Goal: Task Accomplishment & Management: Use online tool/utility

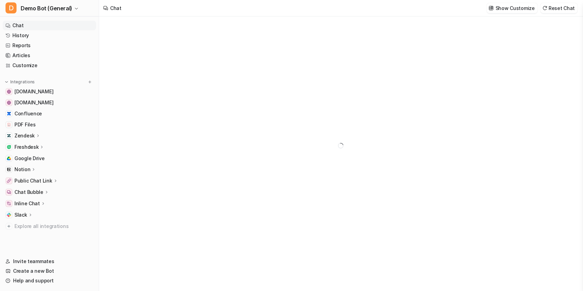
type textarea "**********"
click at [20, 134] on p "Zendesk" at bounding box center [24, 135] width 20 height 7
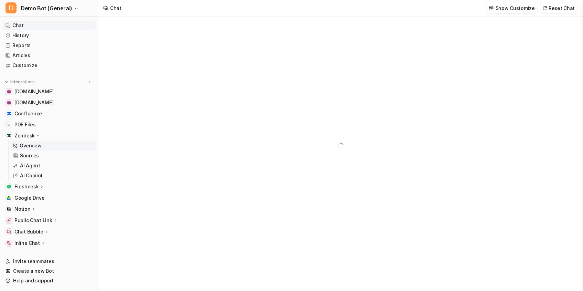
click at [30, 144] on p "Overview" at bounding box center [31, 145] width 22 height 7
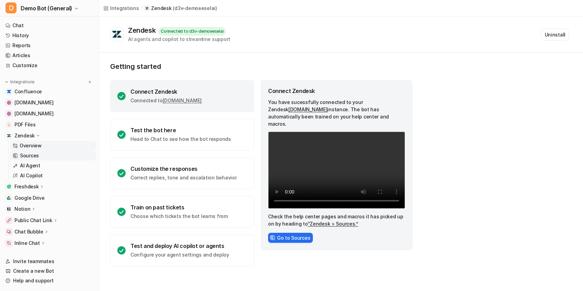
click at [41, 158] on link "Sources" at bounding box center [53, 156] width 86 height 10
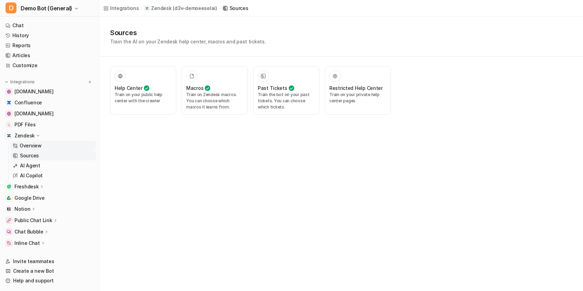
click at [26, 144] on p "Overview" at bounding box center [31, 145] width 22 height 7
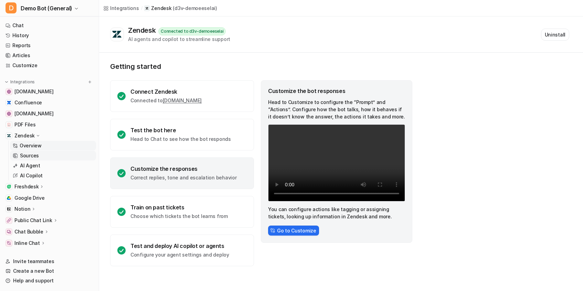
click at [44, 154] on link "Sources" at bounding box center [53, 156] width 86 height 10
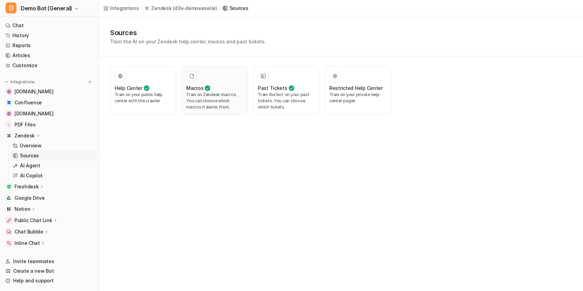
click at [223, 104] on p "Train on Zendesk macros. You can choose which macros it learns from." at bounding box center [214, 100] width 57 height 19
click at [32, 163] on p "AI Agent" at bounding box center [30, 165] width 20 height 7
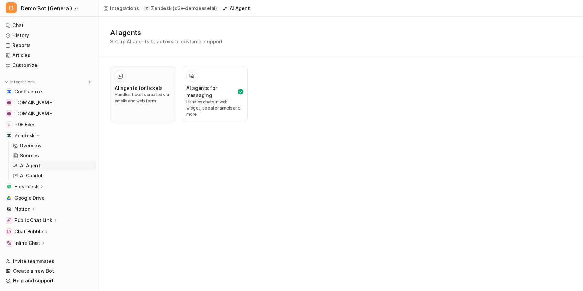
click at [153, 90] on h3 "AI agents for tickets" at bounding box center [139, 87] width 48 height 7
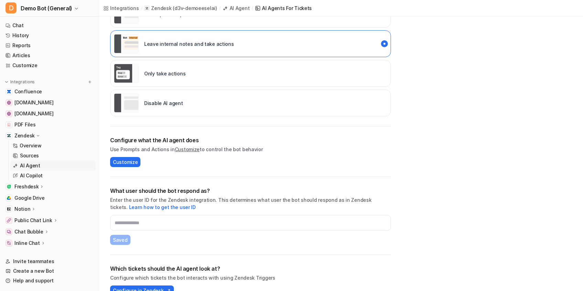
scroll to position [172, 0]
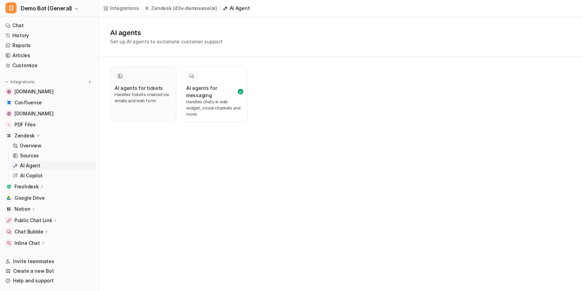
click at [116, 83] on div "AI agents for tickets Handles tickets created via emails and web form." at bounding box center [143, 94] width 57 height 47
click at [158, 102] on p "Handles tickets created via emails and web form." at bounding box center [143, 97] width 57 height 12
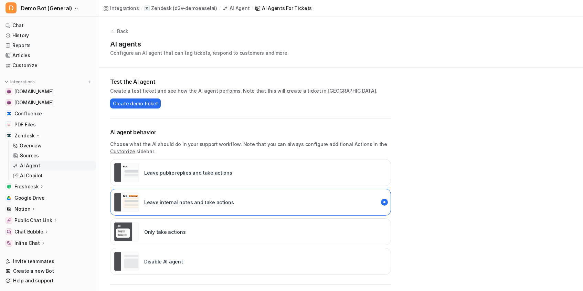
click at [129, 34] on div "Back" at bounding box center [341, 31] width 462 height 7
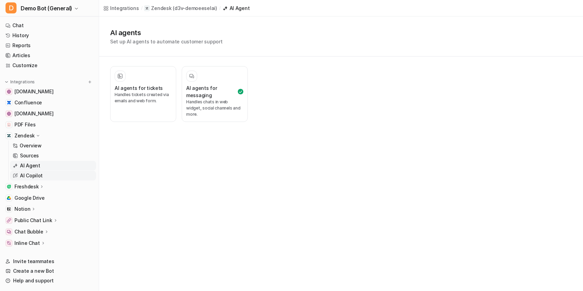
click at [37, 177] on p "AI Copilot" at bounding box center [31, 175] width 23 height 7
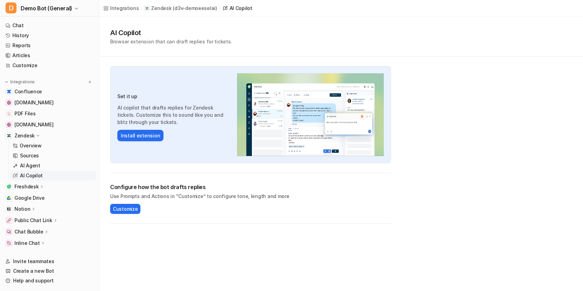
click at [182, 9] on p "( d3v-demoeeselai )" at bounding box center [195, 8] width 44 height 7
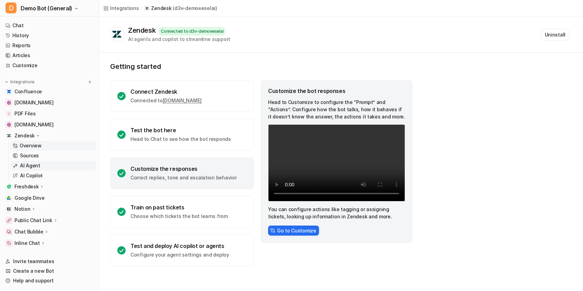
click at [36, 163] on p "AI Agent" at bounding box center [30, 165] width 20 height 7
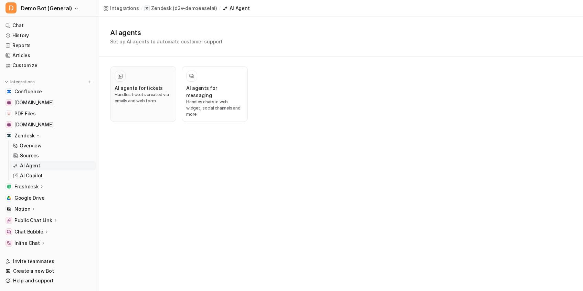
click at [132, 90] on h3 "AI agents for tickets" at bounding box center [139, 87] width 48 height 7
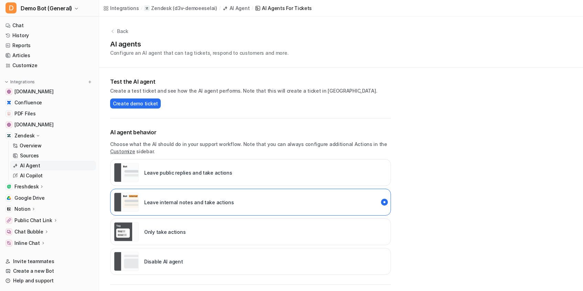
click at [232, 8] on div "AI Agent" at bounding box center [239, 7] width 20 height 7
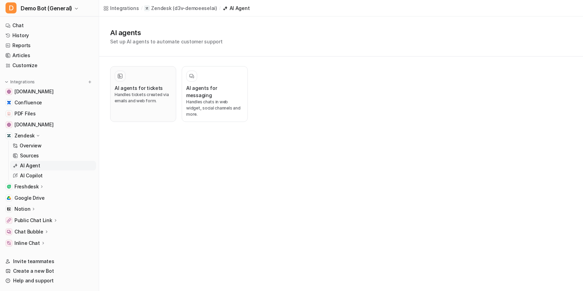
click at [147, 85] on h3 "AI agents for tickets" at bounding box center [139, 87] width 48 height 7
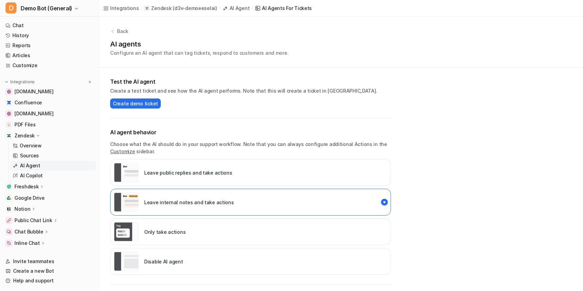
click at [229, 10] on div "AI Agent" at bounding box center [239, 7] width 20 height 7
